Goal: Transaction & Acquisition: Purchase product/service

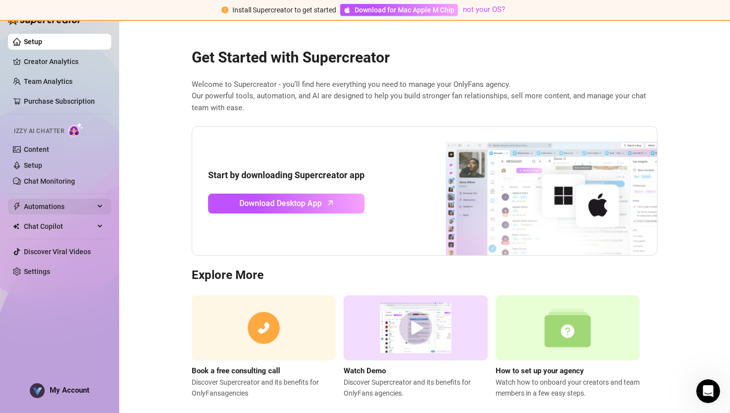
click at [61, 208] on span "Automations" at bounding box center [59, 207] width 71 height 16
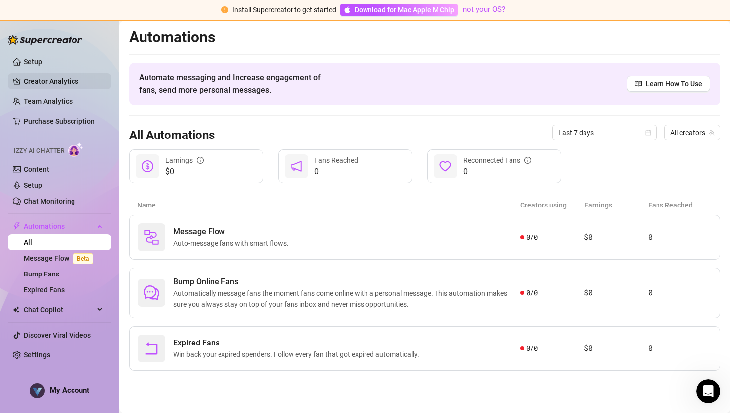
click at [84, 81] on link "Creator Analytics" at bounding box center [63, 81] width 79 height 16
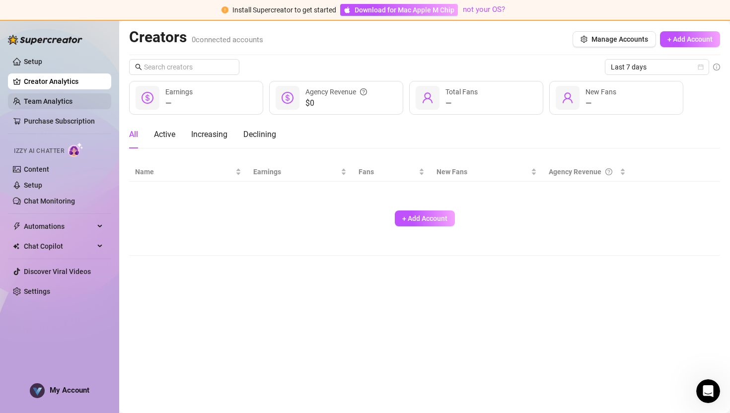
click at [72, 104] on link "Team Analytics" at bounding box center [48, 101] width 49 height 8
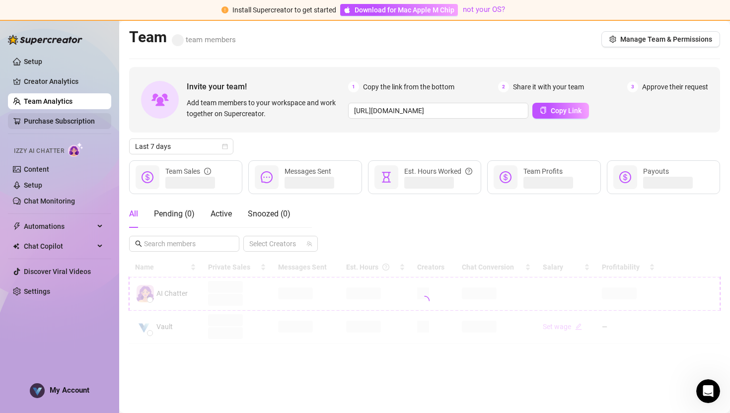
click at [72, 122] on link "Purchase Subscription" at bounding box center [59, 121] width 71 height 8
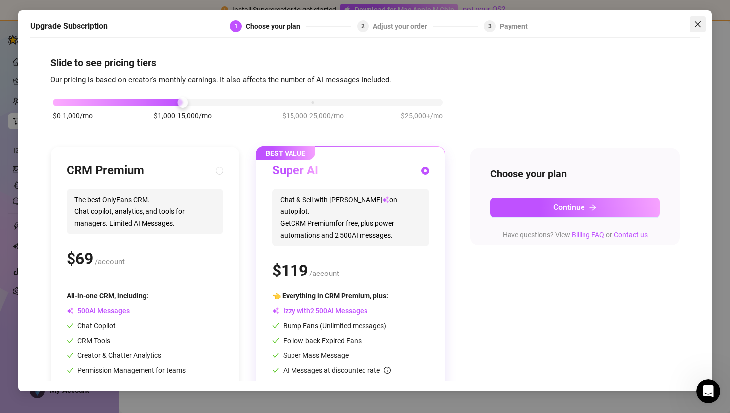
click at [698, 24] on icon "close" at bounding box center [698, 24] width 6 height 6
